Goal: Task Accomplishment & Management: Manage account settings

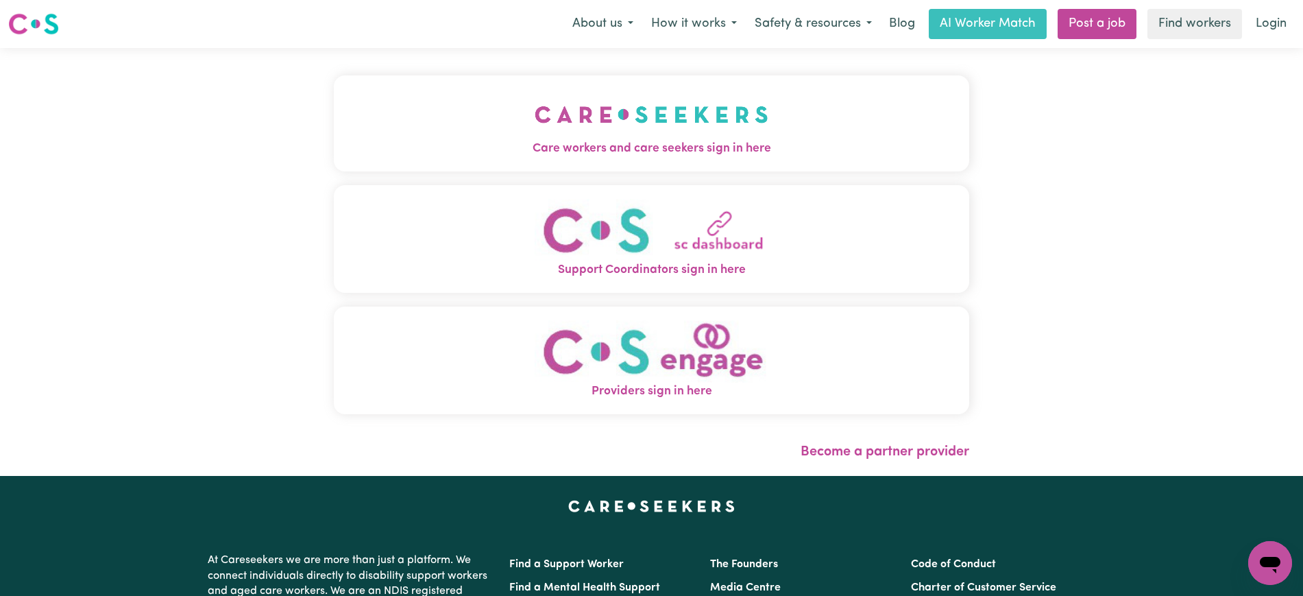
click at [756, 110] on img "Care workers and care seekers sign in here" at bounding box center [652, 114] width 234 height 51
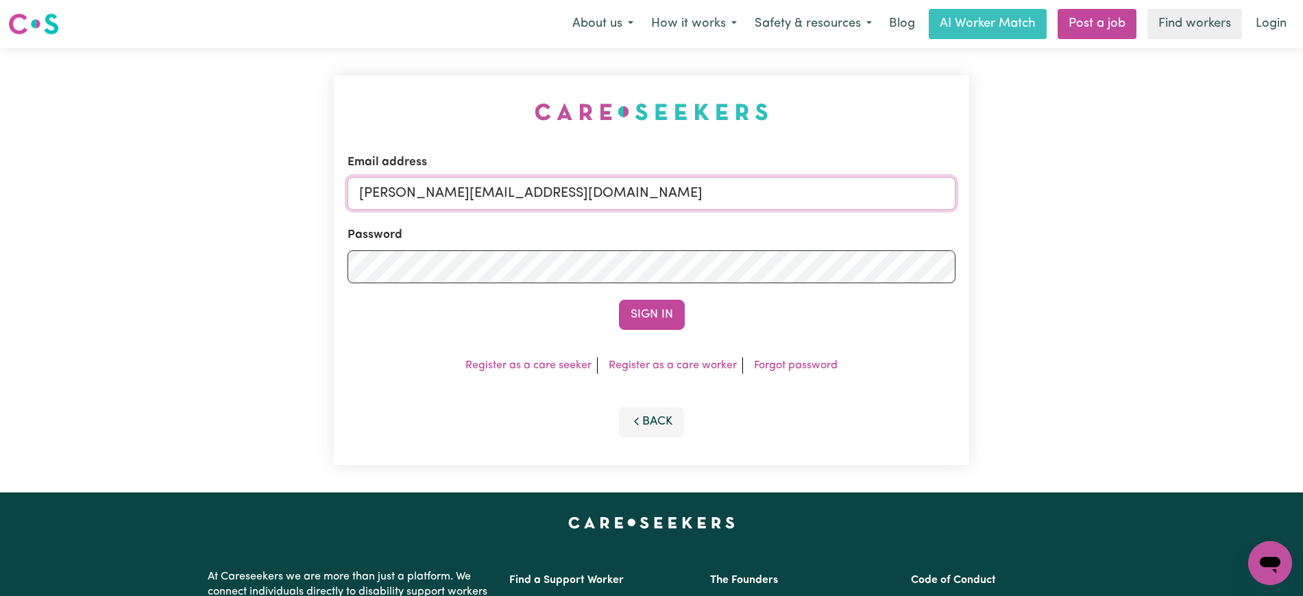
click at [572, 191] on input "yvonne@careseekers.com.au" at bounding box center [652, 193] width 608 height 33
drag, startPoint x: 442, startPoint y: 197, endPoint x: 772, endPoint y: 198, distance: 329.7
click at [772, 198] on input "SUPERUSER~1047182563@qq.com" at bounding box center [652, 193] width 608 height 33
type input "SUPERUSER~LeeALC@careseekers.com.au"
click at [680, 131] on div "Email address SUPERUSER~LeeALC@careseekers.com.au Password Sign In Register as …" at bounding box center [651, 269] width 635 height 389
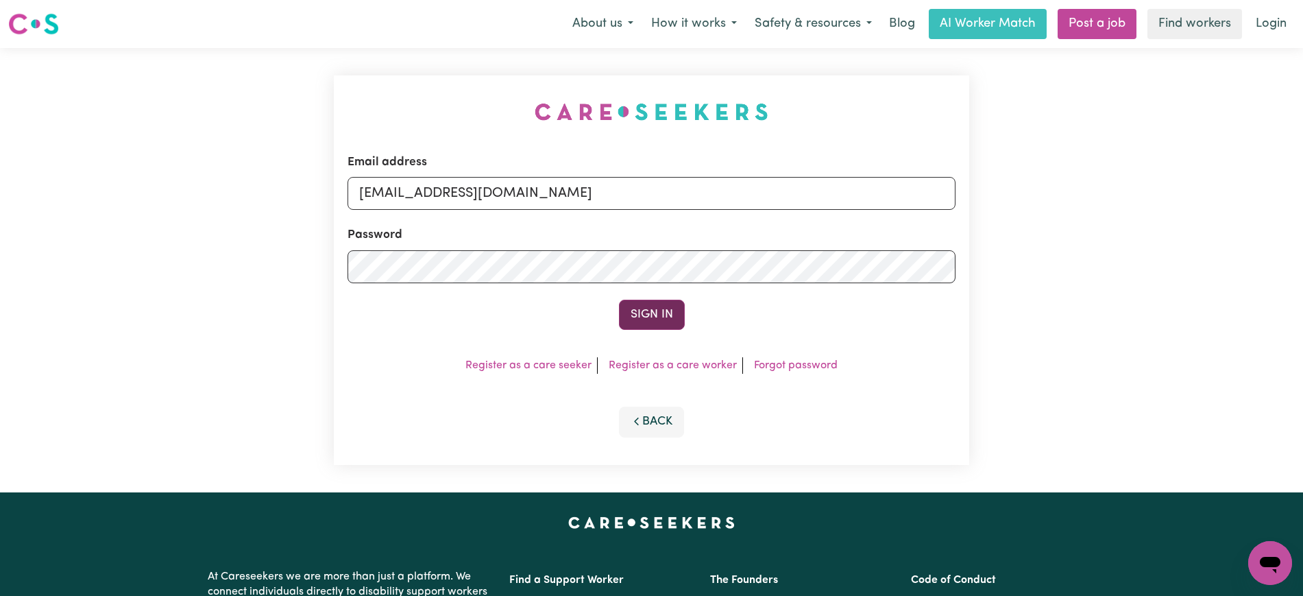
click at [672, 312] on button "Sign In" at bounding box center [652, 315] width 66 height 30
